Goal: Answer question/provide support: Answer question/provide support

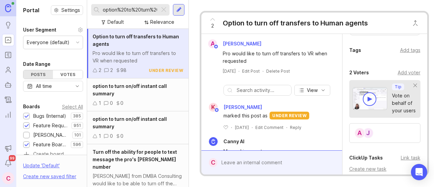
scroll to position [339, 0]
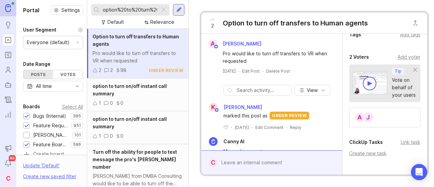
click at [356, 61] on div "2 Voters" at bounding box center [359, 57] width 20 height 8
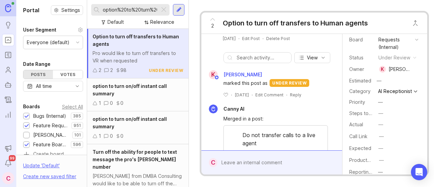
scroll to position [68, 0]
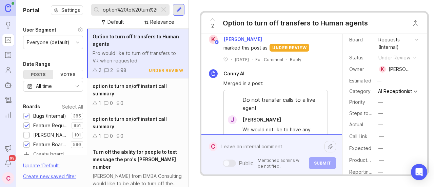
click at [273, 157] on div "Public Mentioned admins will be notified. Submit" at bounding box center [276, 154] width 119 height 29
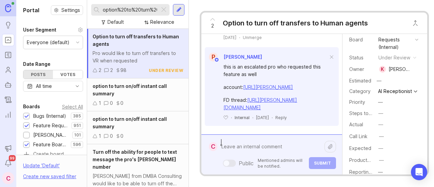
scroll to position [229, 0]
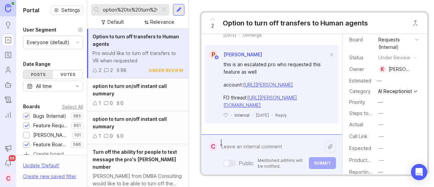
click at [241, 142] on textarea at bounding box center [270, 146] width 107 height 13
paste textarea "C&H Audio Visual Services, Inc"
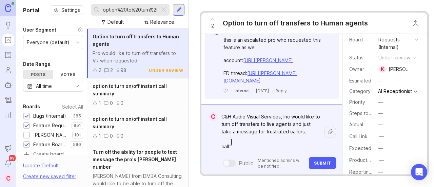
paste textarea "https://agent.smith.ai/agent/call/CAab52e8a7adc5761d31425dc1bab4355d/"
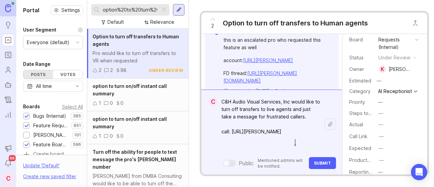
click at [303, 107] on textarea "C&H Audio Visual Services, Inc would like to turn off transfers to live agents …" at bounding box center [270, 124] width 107 height 58
type textarea "C&H Audio Visual Services, Inc would like to turn off transfers to live agents …"
click at [322, 160] on span "Submit" at bounding box center [322, 162] width 17 height 5
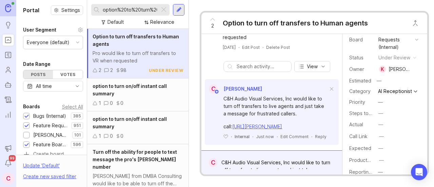
scroll to position [34, 0]
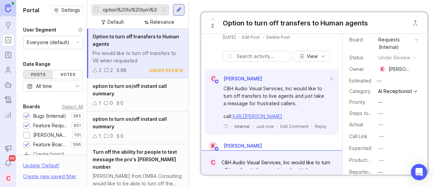
click at [214, 24] on div "2" at bounding box center [212, 23] width 13 height 18
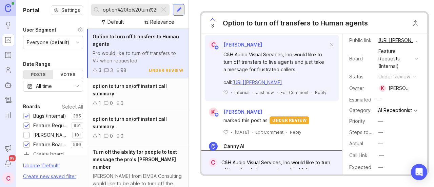
scroll to position [0, 0]
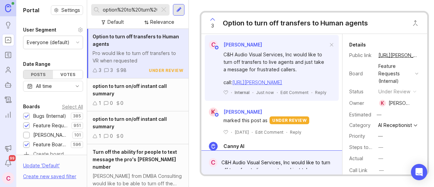
click at [420, 52] on button "copy icon" at bounding box center [424, 55] width 9 height 9
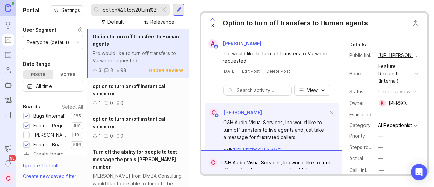
click at [420, 53] on button "copy icon" at bounding box center [424, 55] width 9 height 9
